Goal: Navigation & Orientation: Find specific page/section

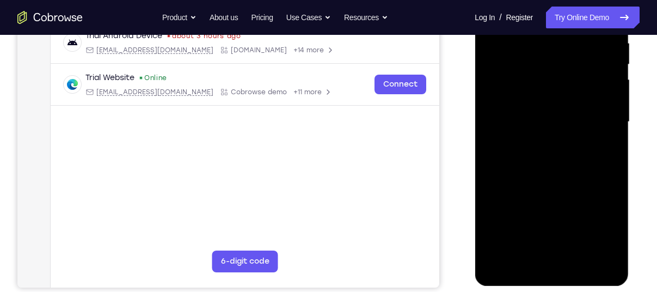
scroll to position [219, 0]
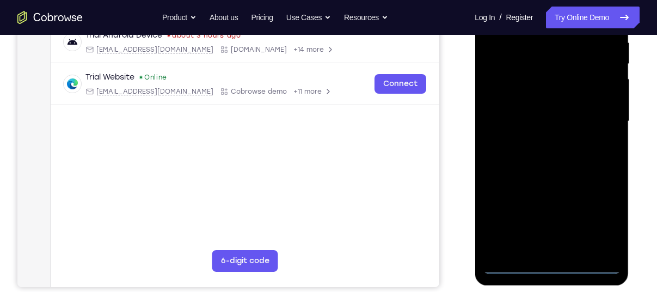
click at [548, 261] on div at bounding box center [551, 121] width 137 height 305
click at [554, 266] on div at bounding box center [551, 121] width 137 height 305
click at [602, 219] on div at bounding box center [551, 121] width 137 height 305
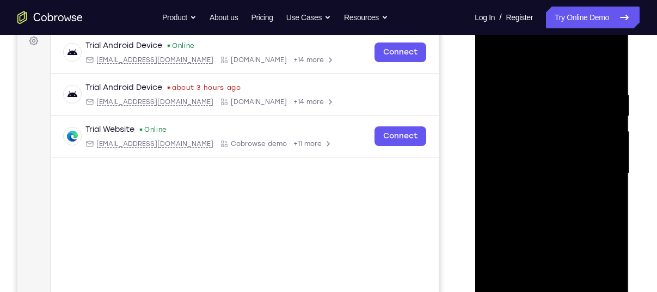
scroll to position [163, 0]
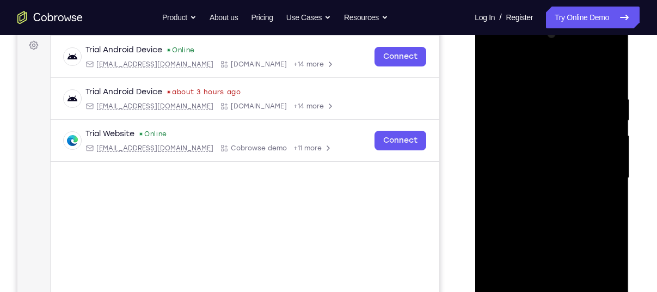
click at [503, 53] on div at bounding box center [551, 178] width 137 height 305
click at [559, 116] on div at bounding box center [551, 178] width 137 height 305
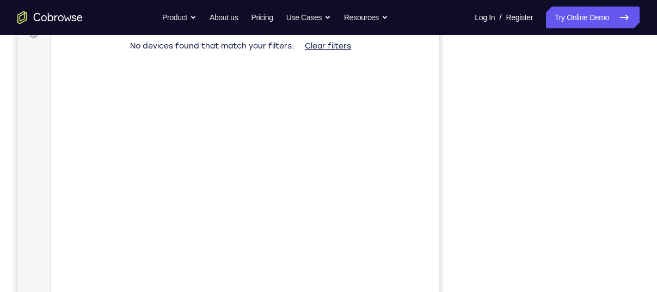
scroll to position [226, 0]
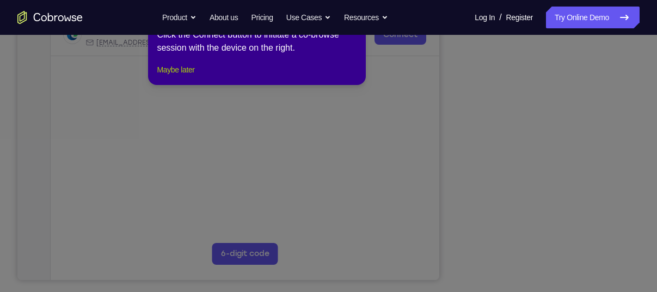
click at [193, 76] on button "Maybe later" at bounding box center [176, 69] width 38 height 13
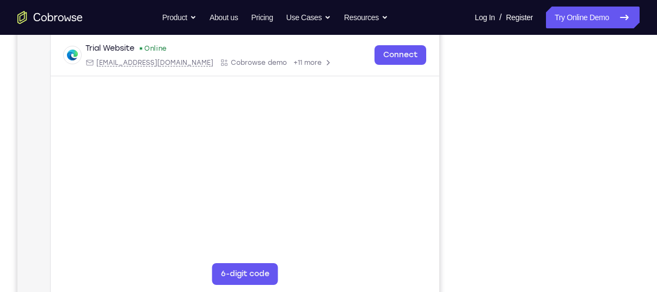
scroll to position [184, 0]
